Goal: Information Seeking & Learning: Check status

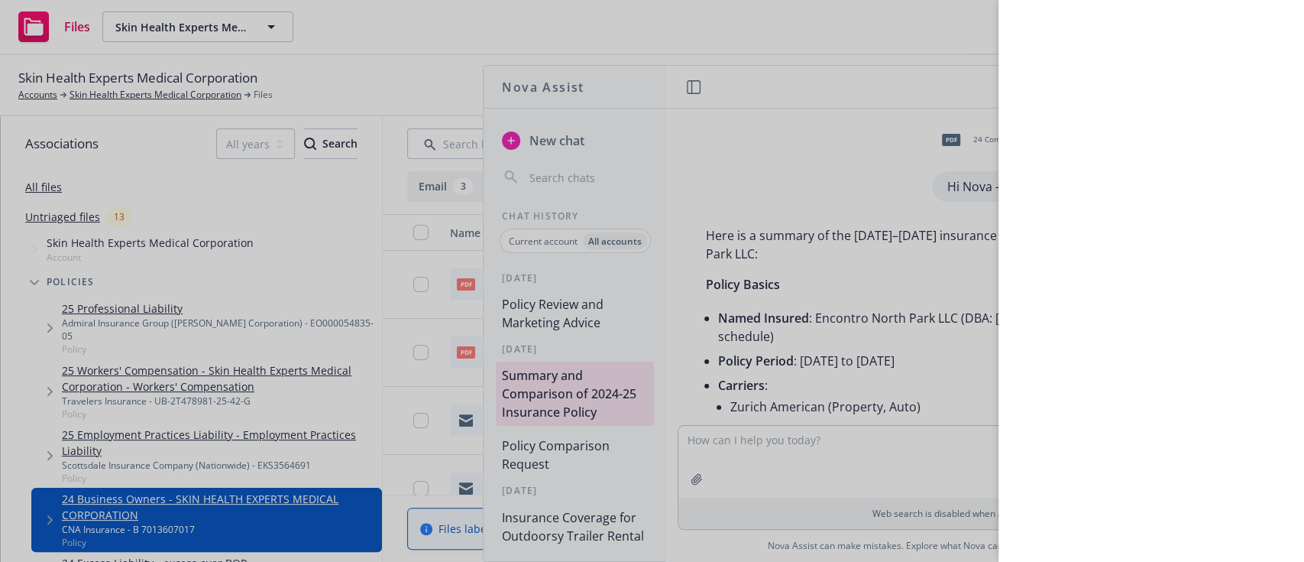
scroll to position [3214, 0]
